Goal: Transaction & Acquisition: Purchase product/service

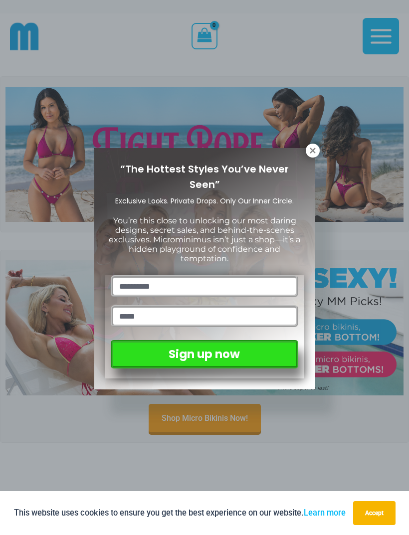
click at [312, 147] on icon at bounding box center [312, 150] width 9 height 9
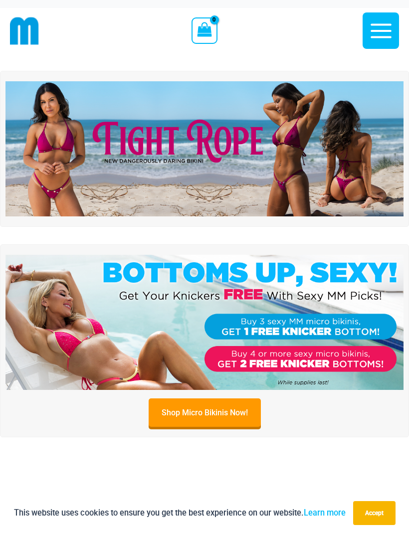
scroll to position [5, 0]
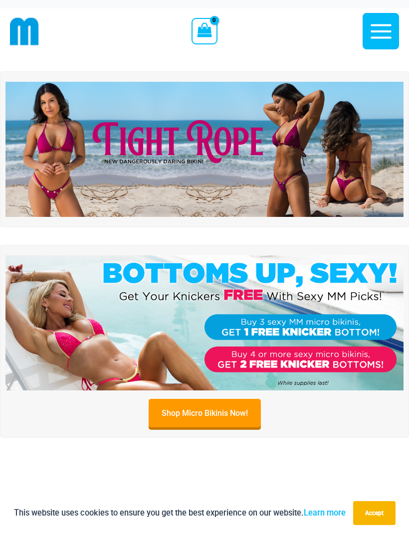
click at [213, 144] on img at bounding box center [204, 149] width 398 height 135
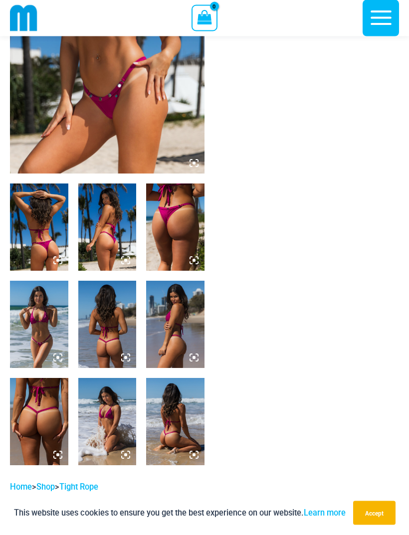
scroll to position [194, 0]
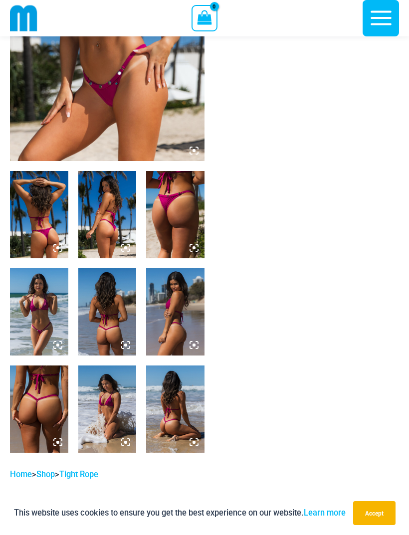
click at [134, 109] on img at bounding box center [107, 15] width 195 height 292
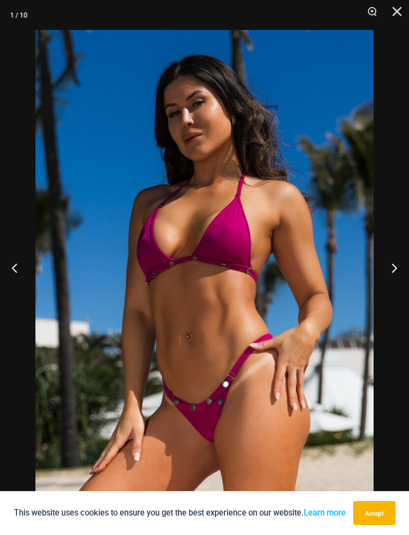
click at [388, 279] on button "Next" at bounding box center [390, 268] width 37 height 50
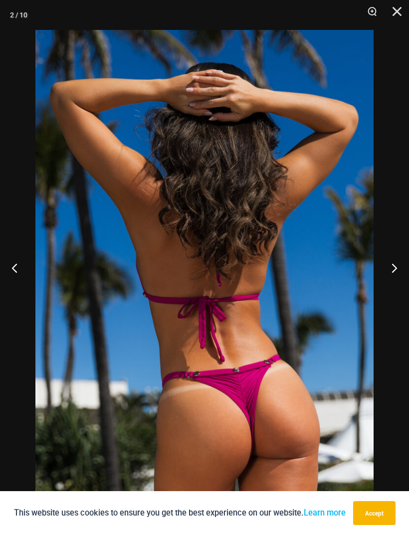
click at [389, 282] on button "Next" at bounding box center [390, 268] width 37 height 50
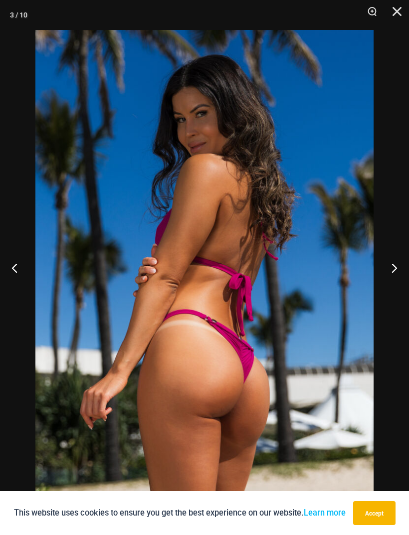
click at [391, 280] on button "Next" at bounding box center [390, 268] width 37 height 50
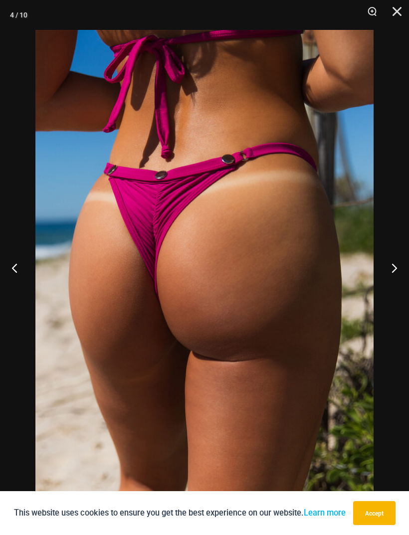
click at [390, 280] on button "Next" at bounding box center [390, 268] width 37 height 50
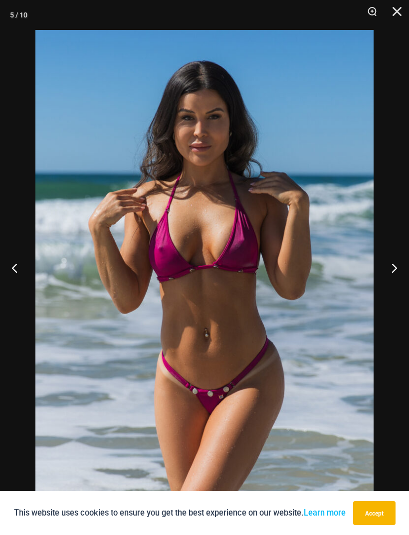
click at [390, 280] on button "Next" at bounding box center [390, 268] width 37 height 50
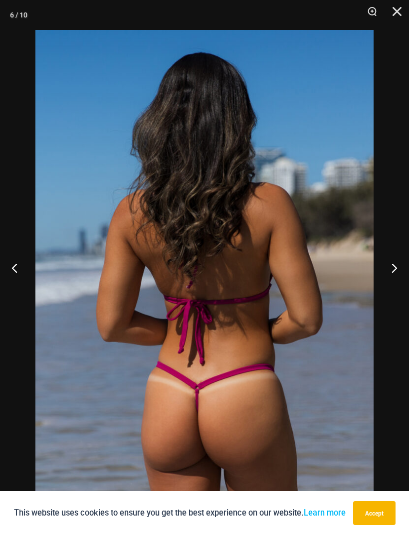
click at [392, 283] on button "Next" at bounding box center [390, 268] width 37 height 50
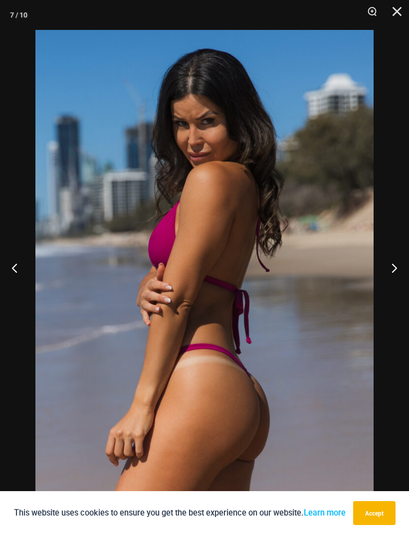
click at [390, 283] on button "Next" at bounding box center [390, 268] width 37 height 50
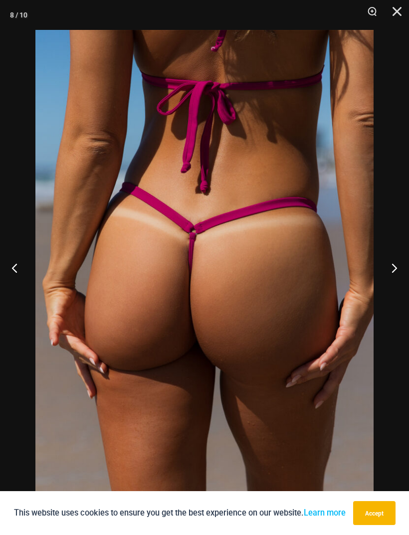
click at [394, 282] on button "Next" at bounding box center [390, 268] width 37 height 50
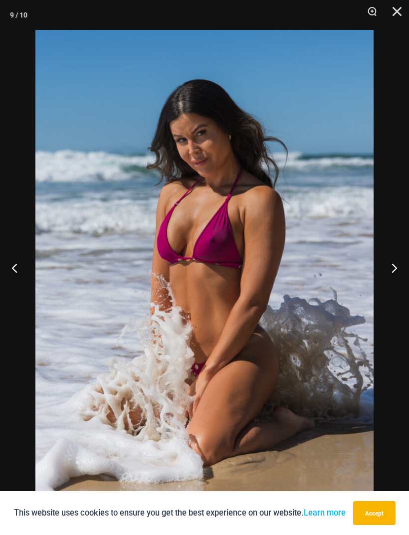
click at [389, 278] on button "Next" at bounding box center [390, 268] width 37 height 50
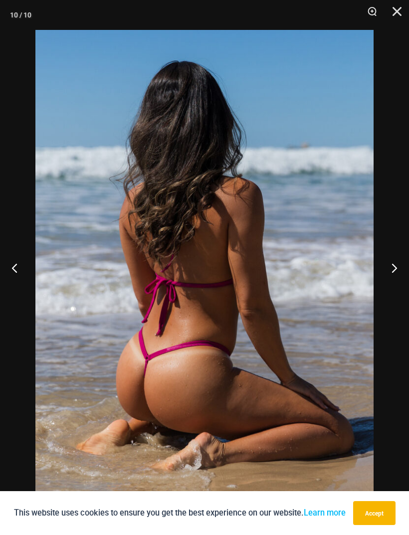
click at [394, 283] on button "Next" at bounding box center [390, 268] width 37 height 50
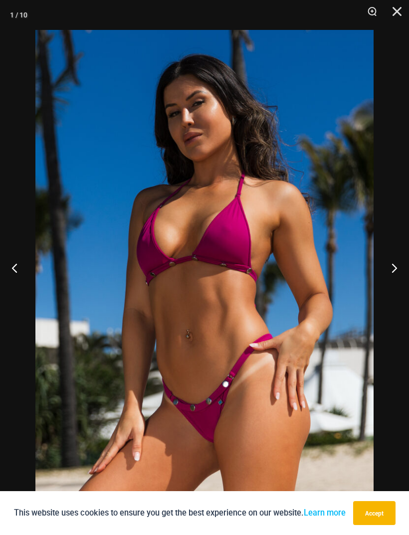
click at [390, 283] on button "Next" at bounding box center [390, 268] width 37 height 50
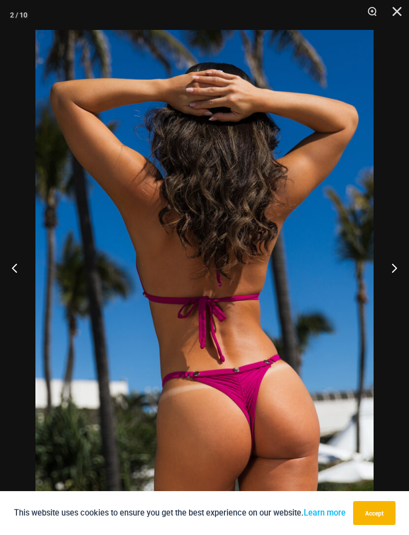
click at [390, 284] on button "Next" at bounding box center [390, 268] width 37 height 50
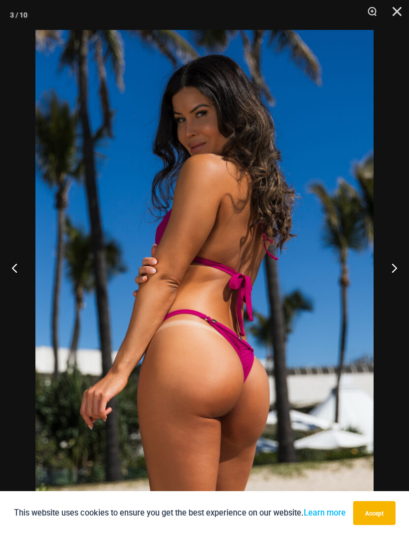
click at [400, 10] on button "Close" at bounding box center [393, 15] width 25 height 30
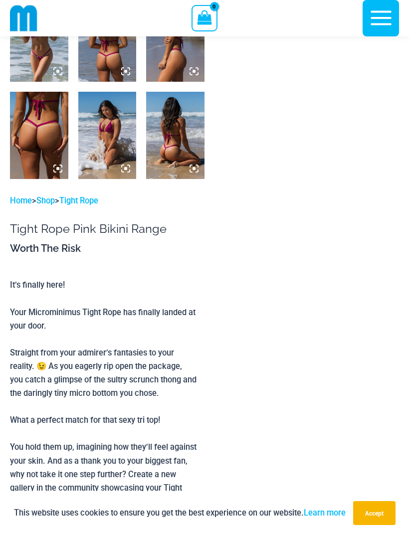
scroll to position [465, 0]
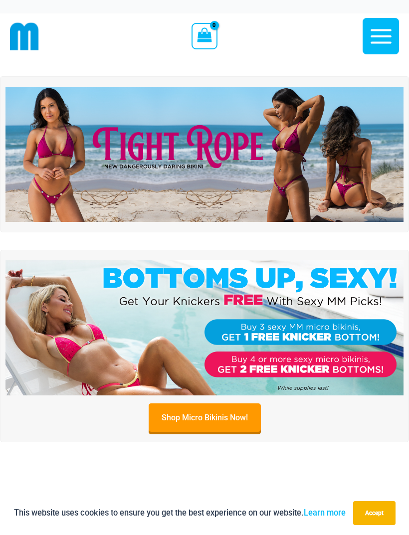
click at [378, 39] on icon "button" at bounding box center [381, 36] width 25 height 25
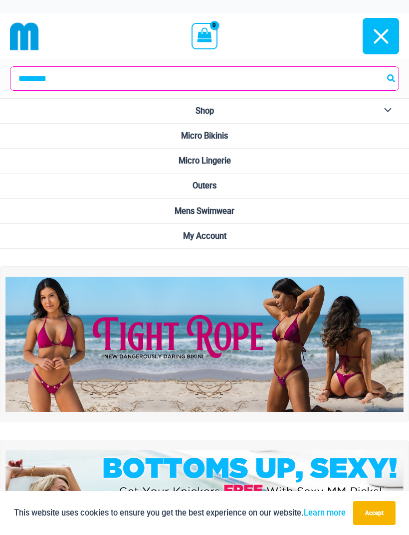
click at [224, 133] on span "Micro Bikinis" at bounding box center [204, 135] width 47 height 9
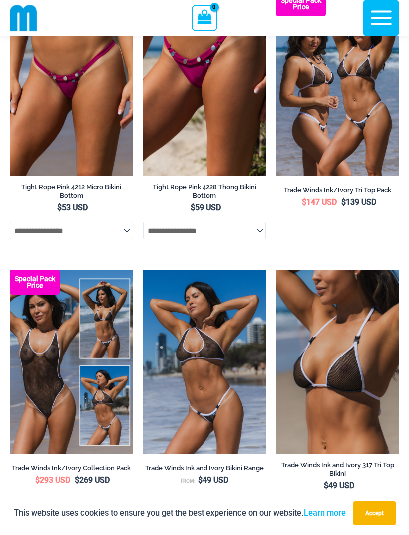
scroll to position [649, 0]
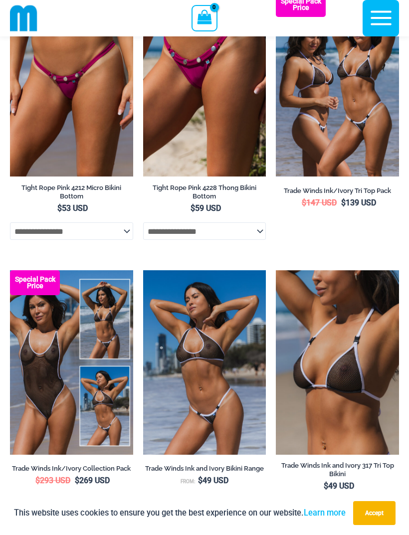
click at [10, 270] on img at bounding box center [10, 270] width 0 height 0
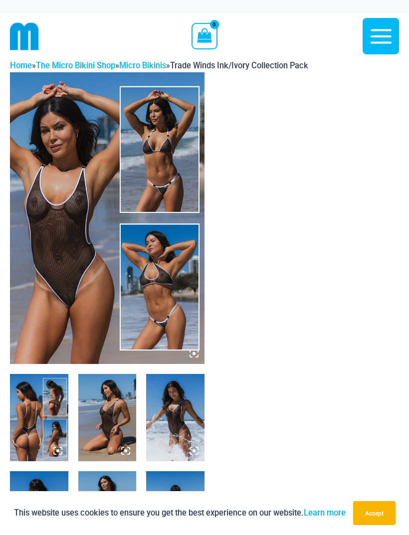
click at [65, 259] on img at bounding box center [107, 218] width 195 height 292
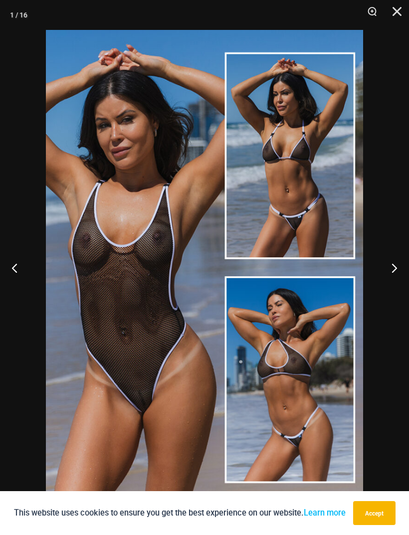
click at [396, 267] on button "Next" at bounding box center [390, 268] width 37 height 50
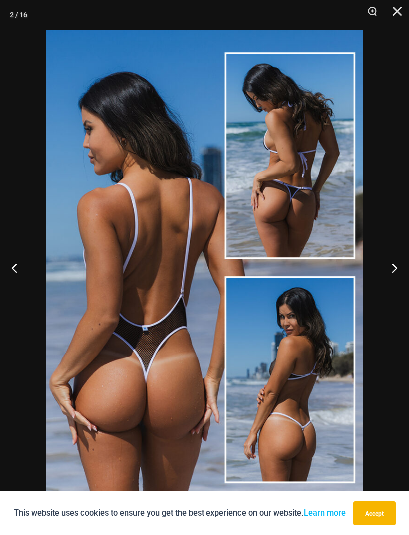
click at [394, 263] on button "Next" at bounding box center [390, 268] width 37 height 50
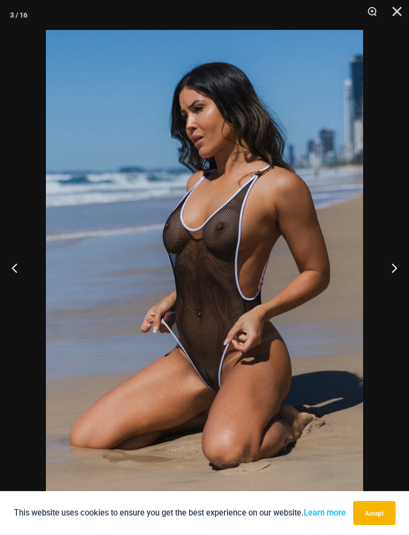
click at [394, 263] on button "Next" at bounding box center [390, 268] width 37 height 50
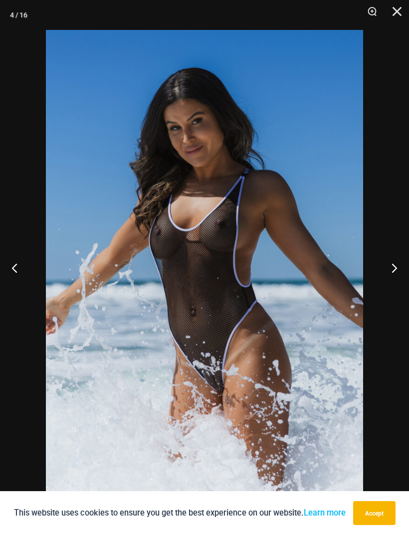
click at [396, 263] on button "Next" at bounding box center [390, 268] width 37 height 50
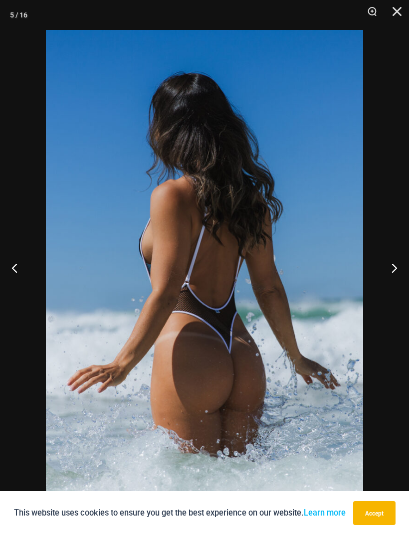
click at [398, 261] on button "Next" at bounding box center [390, 268] width 37 height 50
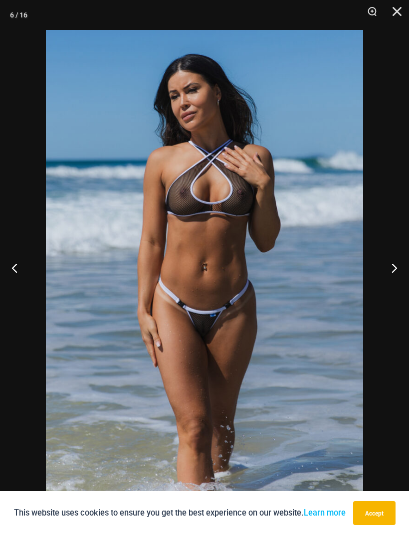
click at [395, 267] on button "Next" at bounding box center [390, 268] width 37 height 50
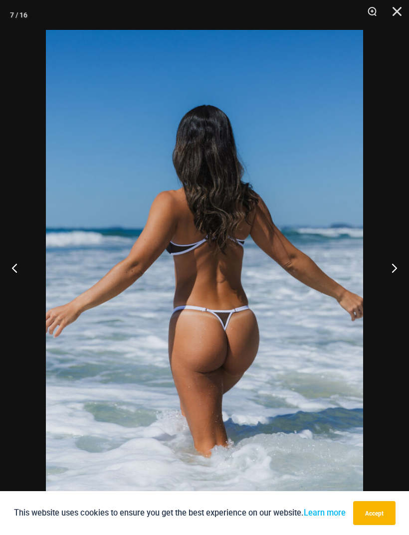
click at [403, 262] on button "Next" at bounding box center [390, 268] width 37 height 50
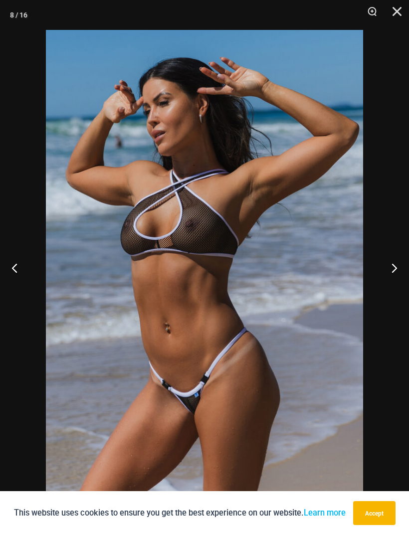
click at [396, 260] on button "Next" at bounding box center [390, 268] width 37 height 50
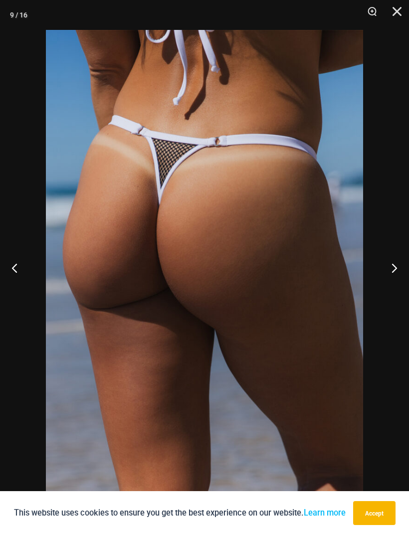
click at [400, 257] on button "Next" at bounding box center [390, 268] width 37 height 50
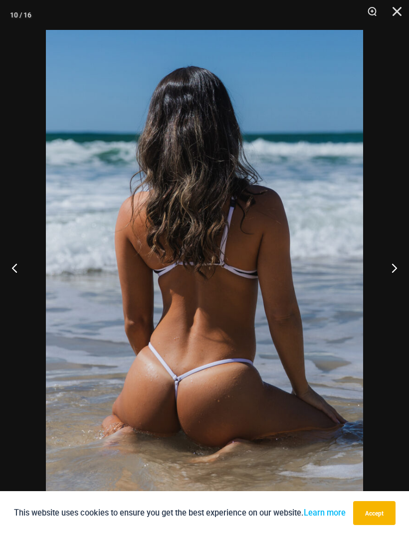
click at [403, 265] on button "Next" at bounding box center [390, 268] width 37 height 50
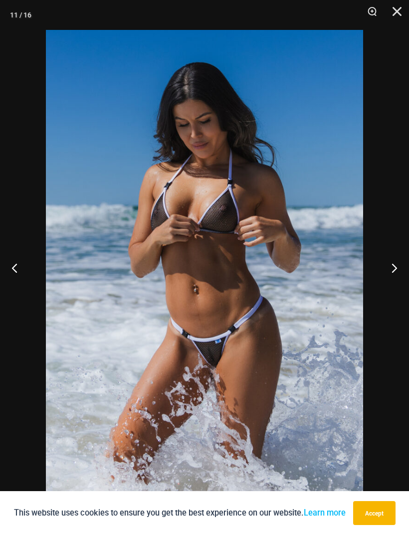
click at [392, 261] on button "Next" at bounding box center [390, 268] width 37 height 50
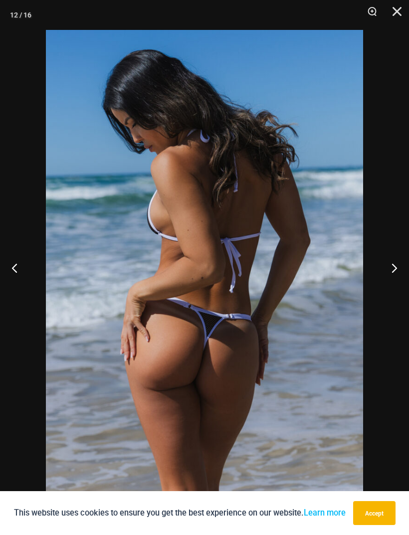
click at [395, 264] on button "Next" at bounding box center [390, 268] width 37 height 50
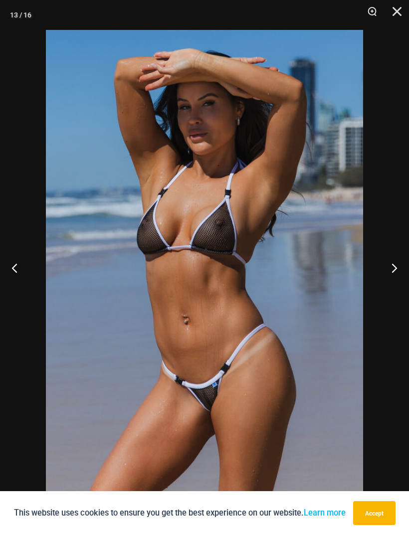
click at [391, 267] on button "Next" at bounding box center [390, 268] width 37 height 50
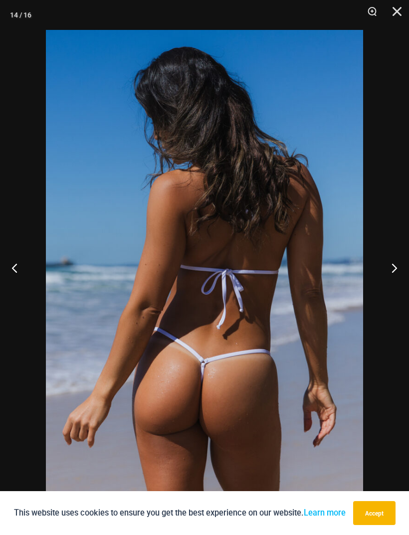
click at [397, 265] on button "Next" at bounding box center [390, 268] width 37 height 50
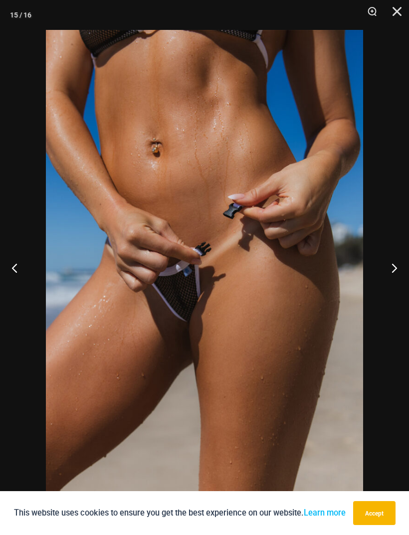
click at [396, 262] on button "Next" at bounding box center [390, 268] width 37 height 50
